Goal: Transaction & Acquisition: Book appointment/travel/reservation

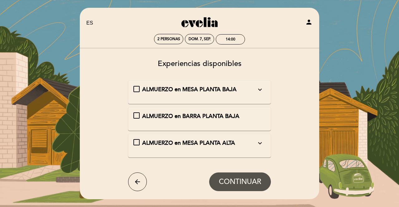
select select "es"
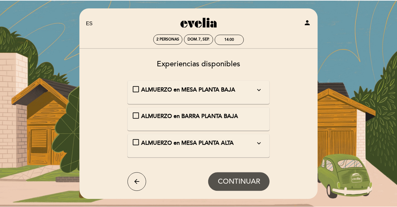
scroll to position [8, 0]
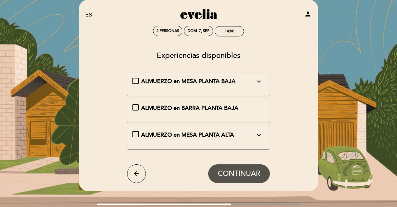
click at [257, 84] on icon "expand_more" at bounding box center [258, 81] width 7 height 7
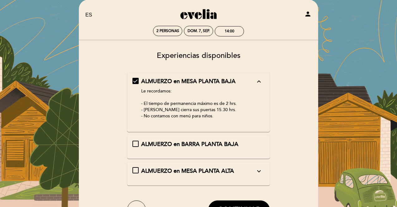
click at [257, 84] on icon "expand_less" at bounding box center [258, 81] width 7 height 7
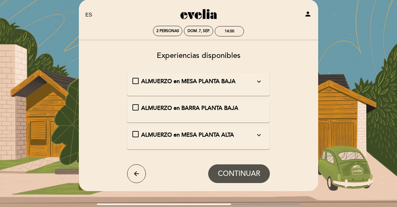
click at [258, 132] on icon "expand_more" at bounding box center [258, 135] width 7 height 7
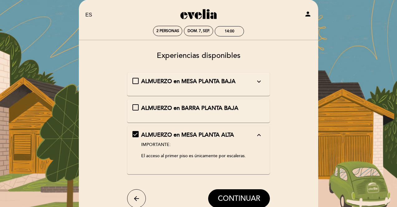
click at [258, 132] on icon "expand_less" at bounding box center [258, 135] width 7 height 7
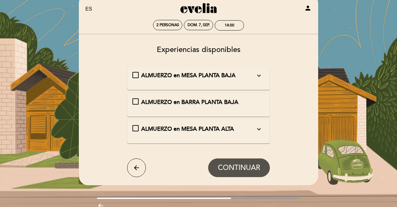
scroll to position [14, 0]
click at [133, 72] on div "ALMUERZO en MESA PLANTA BAJA\a\9\9\9\9\9\9\a\9\9\9\9\9\9\a\9\9\9\9\9\9\9expand_…" at bounding box center [135, 75] width 6 height 6
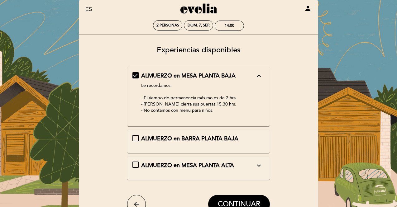
scroll to position [44, 0]
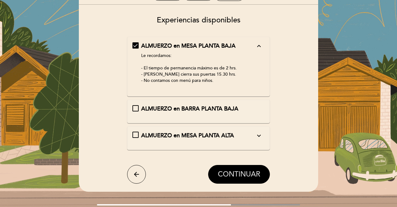
click at [224, 178] on span "CONTINUAR" at bounding box center [239, 174] width 42 height 9
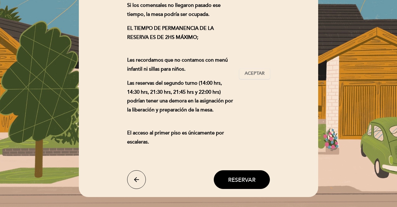
scroll to position [94, 0]
click at [235, 176] on span "Reservar" at bounding box center [241, 179] width 27 height 7
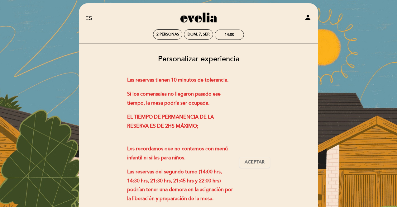
scroll to position [0, 0]
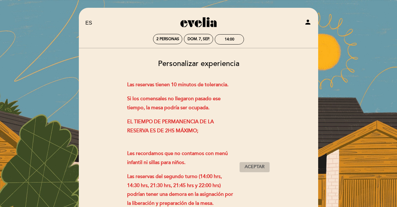
click at [257, 165] on span "Aceptar" at bounding box center [255, 167] width 20 height 7
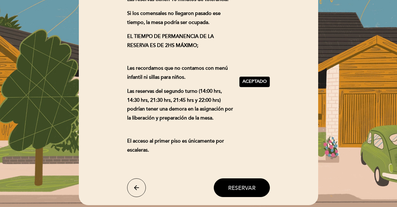
scroll to position [87, 0]
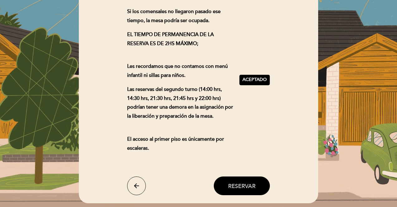
click at [242, 188] on span "Reservar" at bounding box center [241, 186] width 27 height 7
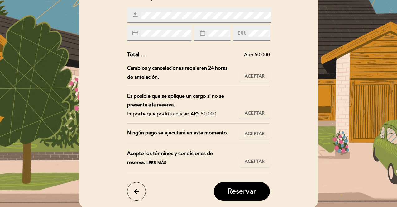
scroll to position [108, 0]
click at [147, 164] on span "Leer más" at bounding box center [157, 163] width 20 height 5
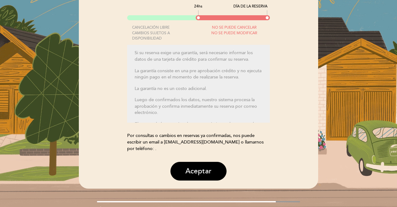
scroll to position [71, 0]
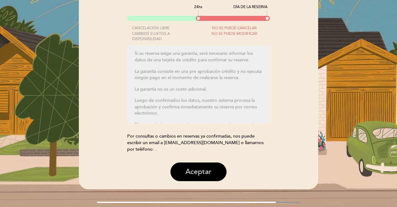
click at [203, 166] on button "Aceptar" at bounding box center [199, 172] width 56 height 19
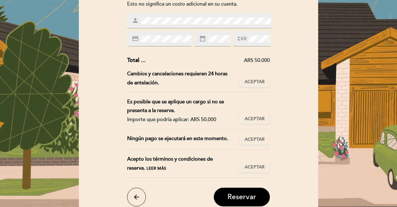
scroll to position [101, 0]
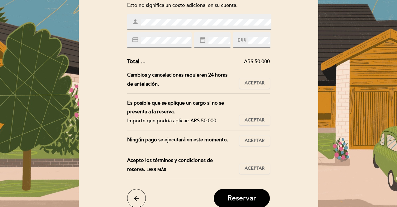
click at [205, 40] on icon "date_range" at bounding box center [202, 39] width 7 height 7
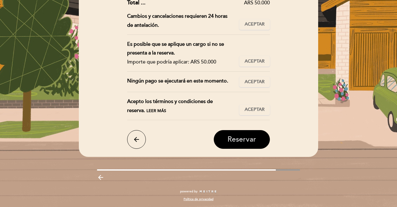
click at [252, 142] on span "Reservar" at bounding box center [242, 139] width 29 height 9
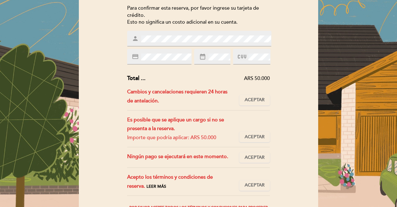
scroll to position [84, 0]
click at [256, 101] on span "Aceptar" at bounding box center [255, 100] width 20 height 7
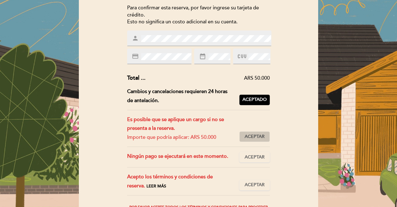
click at [252, 134] on span "Aceptar" at bounding box center [255, 137] width 20 height 7
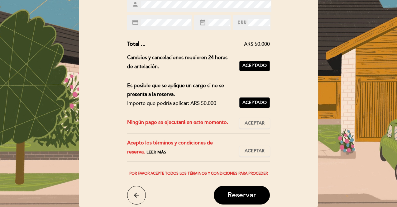
scroll to position [120, 0]
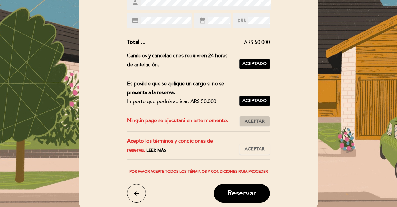
click at [253, 123] on span "Aceptar" at bounding box center [255, 121] width 20 height 7
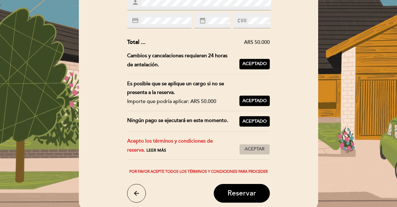
click at [256, 148] on span "Aceptar" at bounding box center [255, 149] width 20 height 7
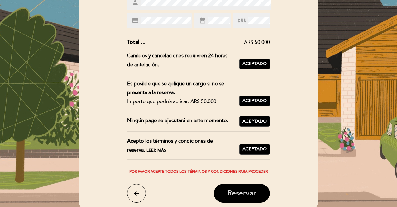
click at [243, 190] on span "Reservar" at bounding box center [242, 193] width 29 height 9
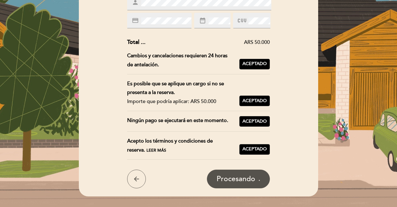
scroll to position [0, 0]
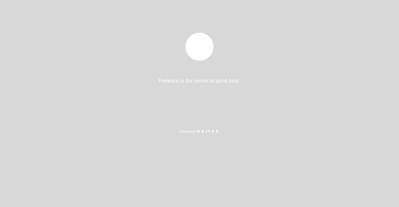
select select "es"
